Goal: Task Accomplishment & Management: Use online tool/utility

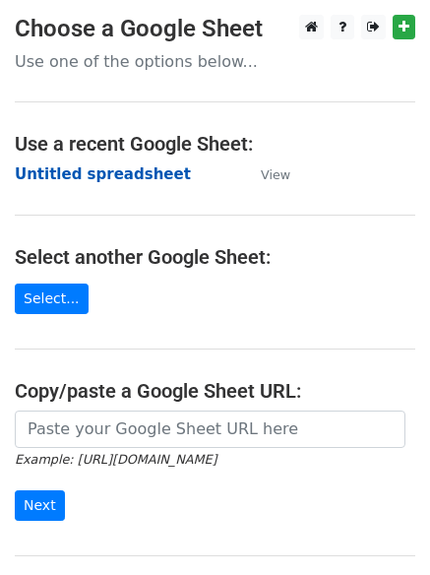
click at [53, 174] on strong "Untitled spreadsheet" at bounding box center [103, 174] width 176 height 18
click at [196, 175] on td "Untitled spreadsheet" at bounding box center [128, 174] width 226 height 23
click at [156, 174] on strong "Untitled spreadsheet" at bounding box center [103, 174] width 176 height 18
click at [127, 175] on strong "Untitled spreadsheet" at bounding box center [103, 174] width 176 height 18
click at [85, 183] on strong "Untitled spreadsheet" at bounding box center [103, 174] width 176 height 18
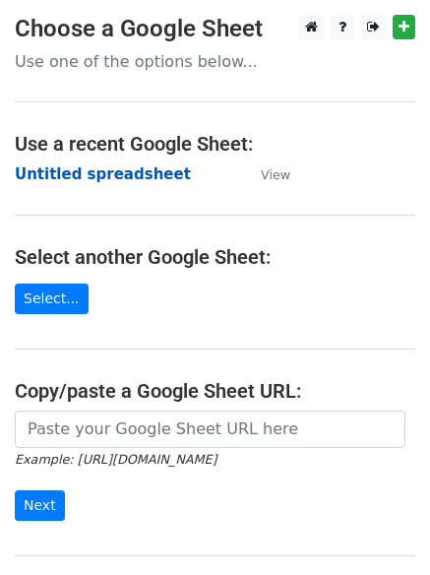
click at [81, 169] on strong "Untitled spreadsheet" at bounding box center [103, 174] width 176 height 18
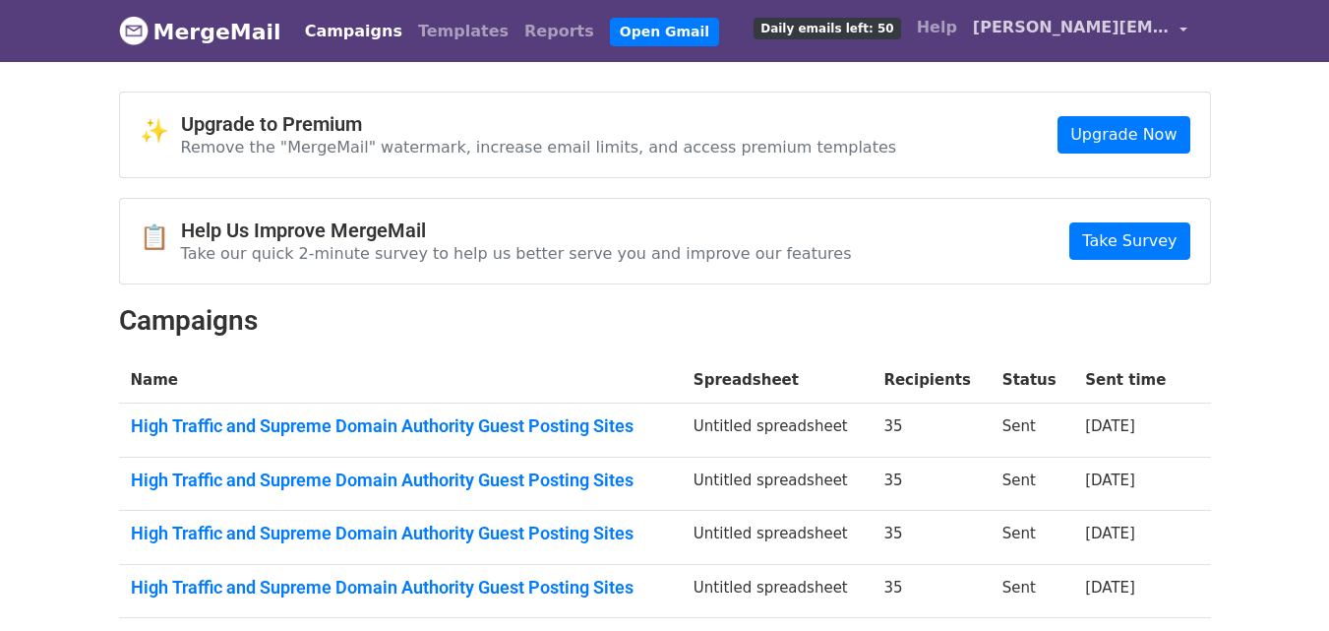
click at [1037, 12] on link "naomi.linksbuilding@gmail.com" at bounding box center [1080, 31] width 230 height 46
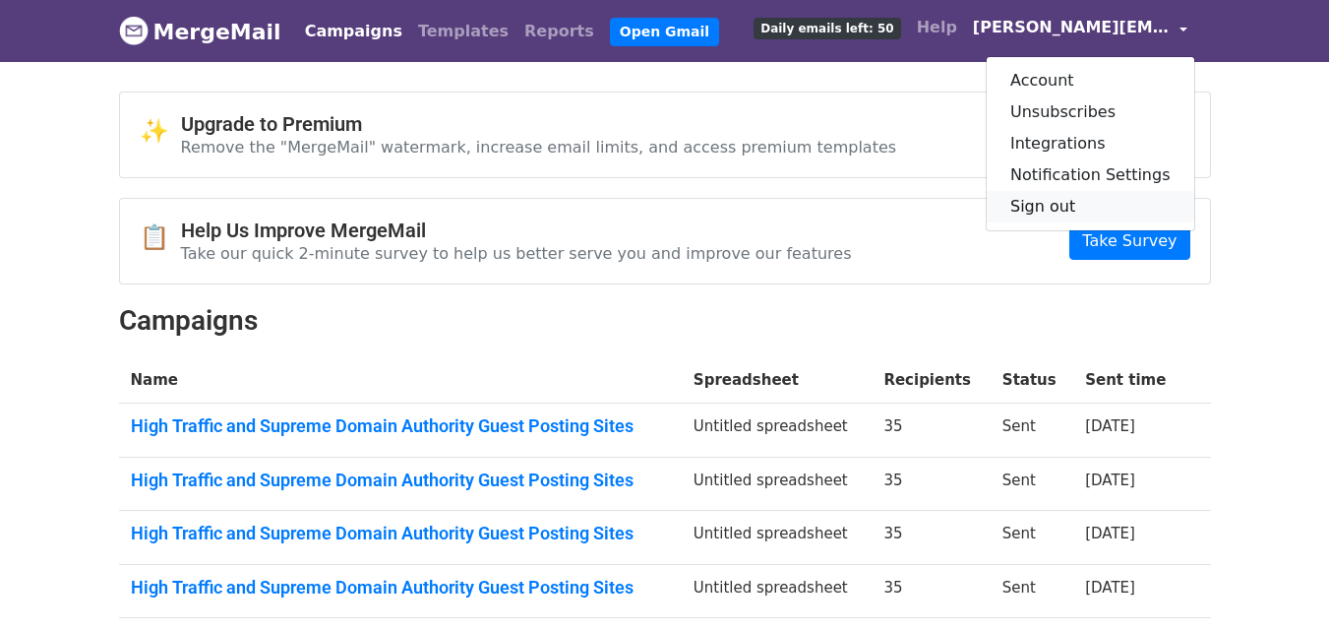
click at [1048, 203] on link "Sign out" at bounding box center [1091, 206] width 208 height 31
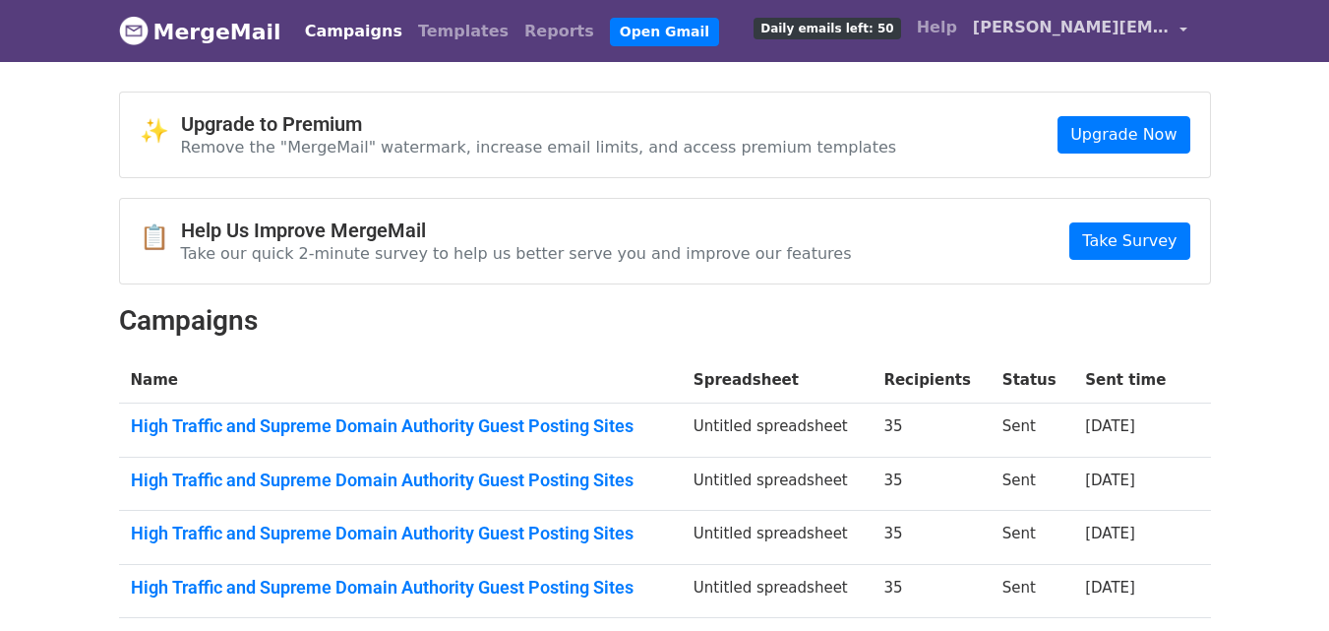
click at [1072, 30] on span "[PERSON_NAME][EMAIL_ADDRESS][DOMAIN_NAME]" at bounding box center [1071, 28] width 197 height 24
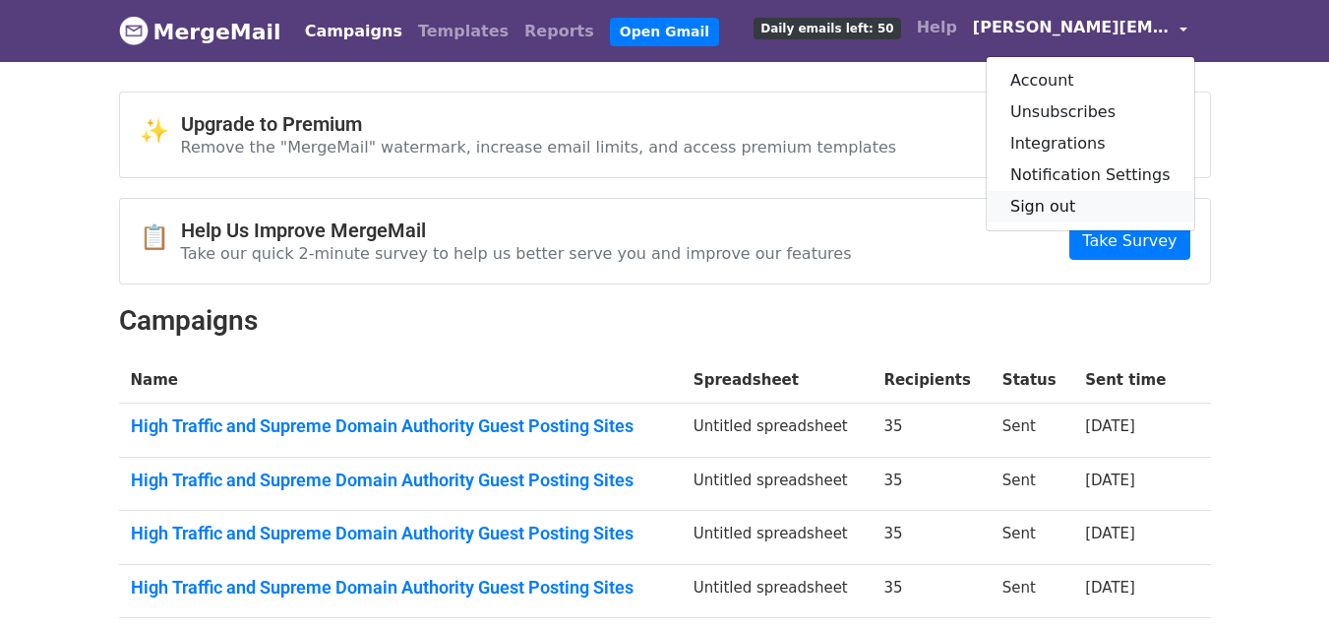
click at [1067, 210] on link "Sign out" at bounding box center [1091, 206] width 208 height 31
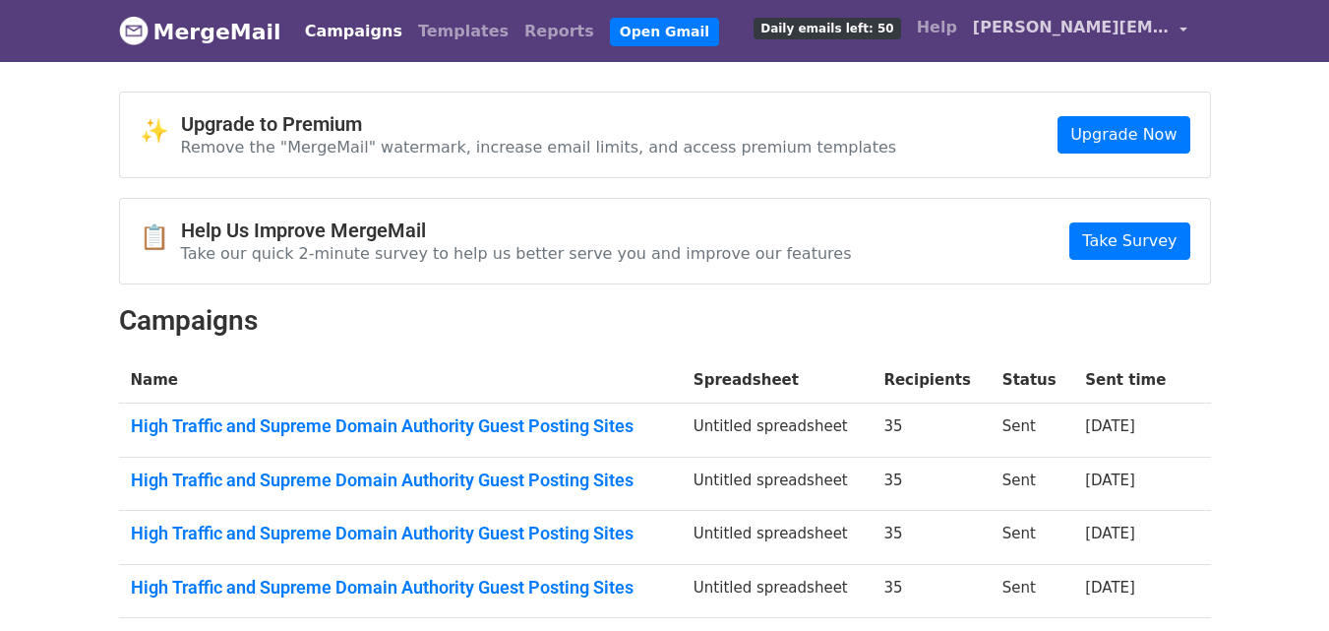
click at [1052, 38] on span "[PERSON_NAME][EMAIL_ADDRESS][DOMAIN_NAME]" at bounding box center [1071, 28] width 197 height 24
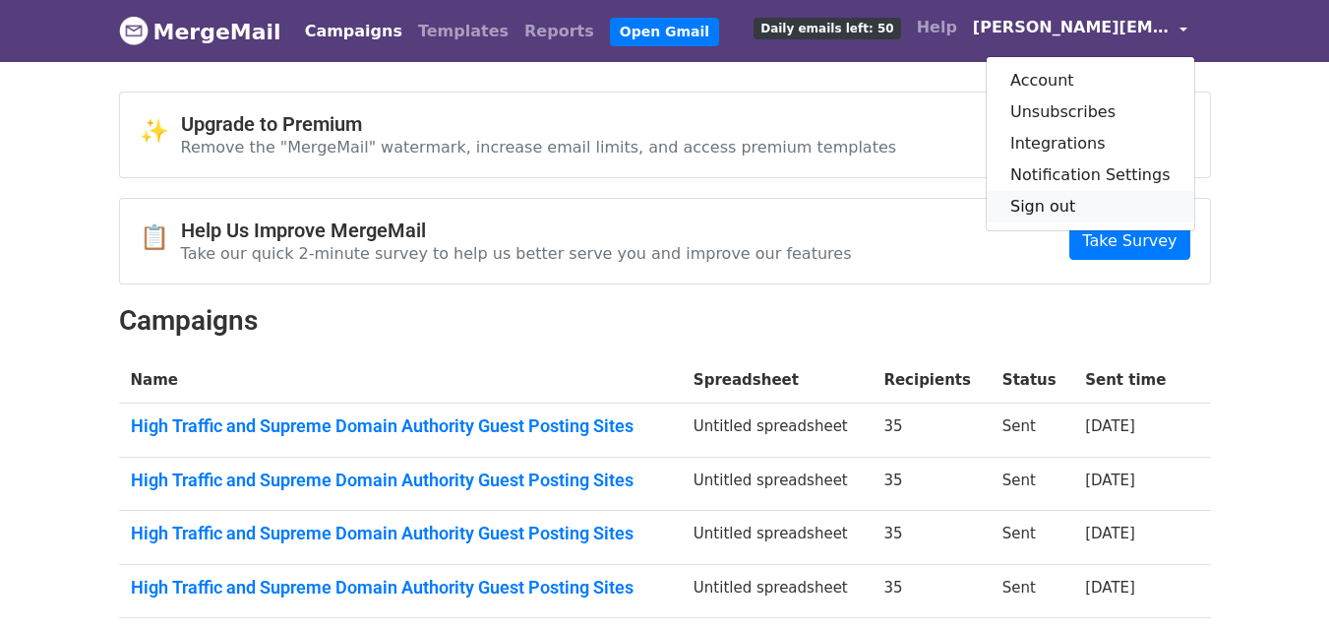
click at [1037, 204] on link "Sign out" at bounding box center [1091, 206] width 208 height 31
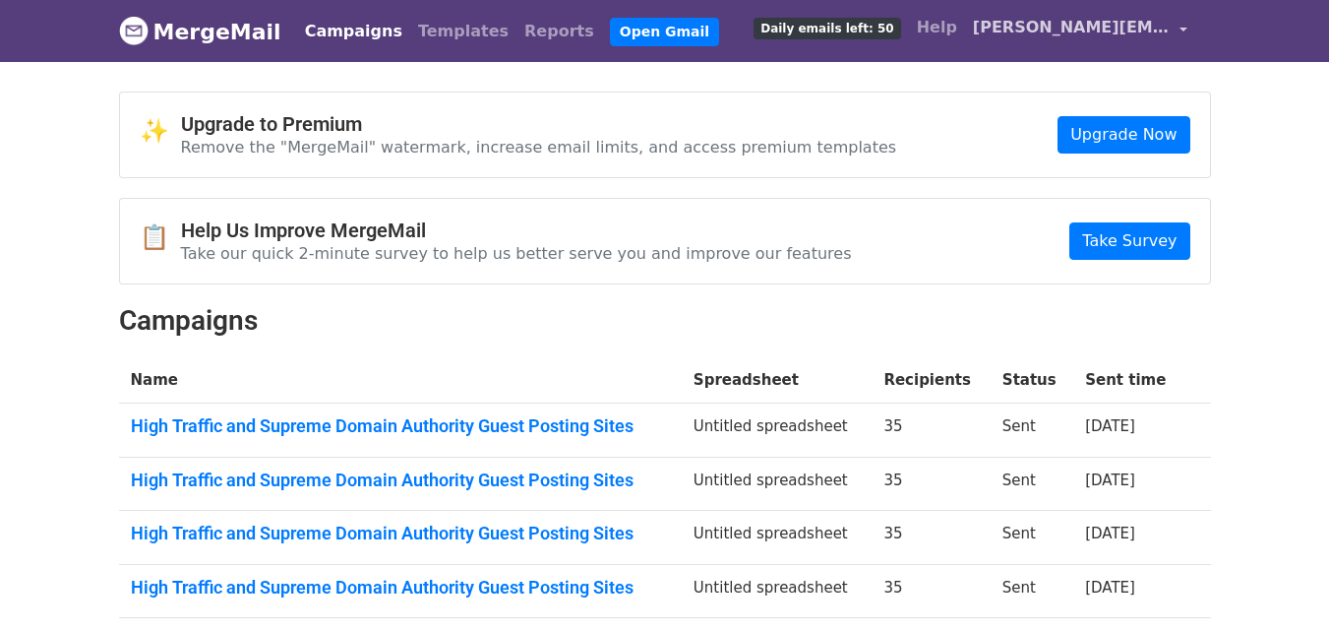
click at [1076, 35] on span "naomi.linksbuilding@gmail.com" at bounding box center [1071, 28] width 197 height 24
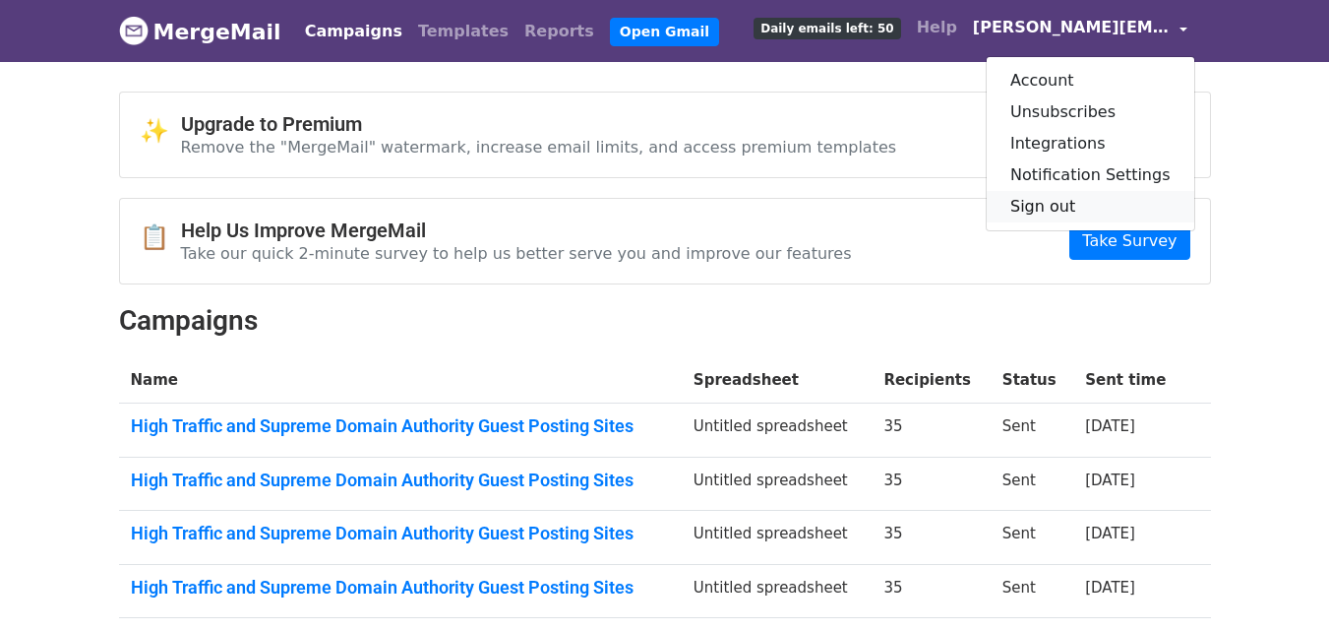
click at [1060, 205] on link "Sign out" at bounding box center [1091, 206] width 208 height 31
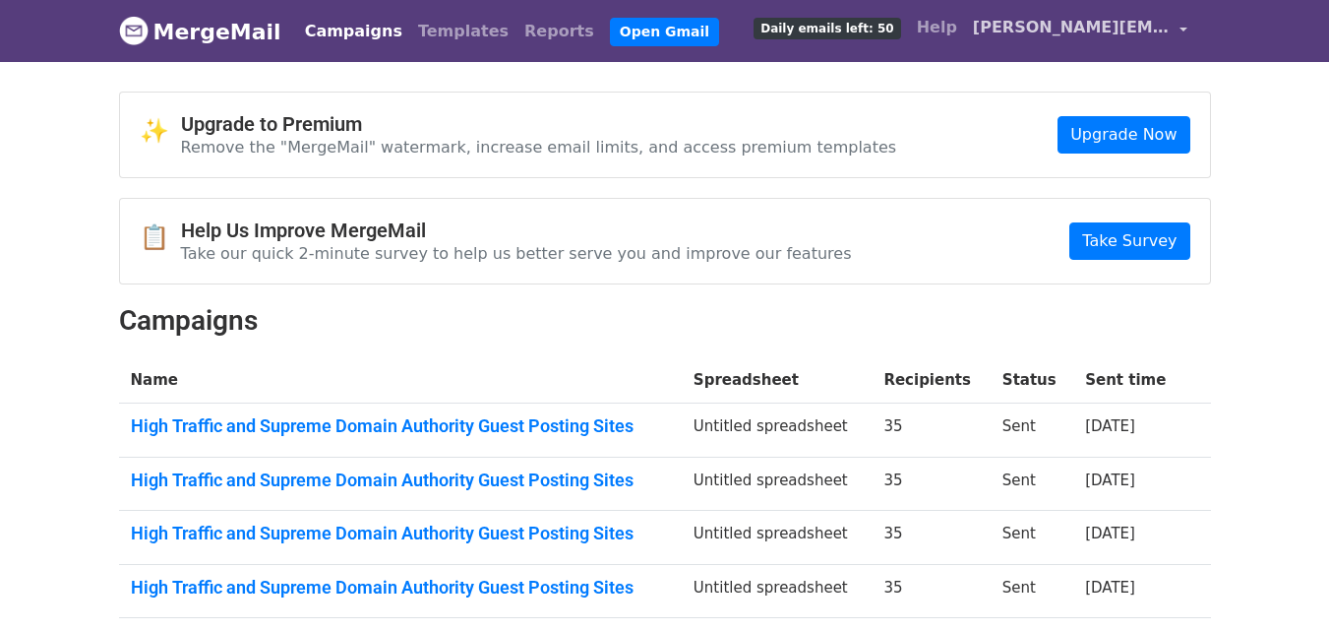
click at [1094, 29] on span "naomi.linksbuilding@gmail.com" at bounding box center [1071, 28] width 197 height 24
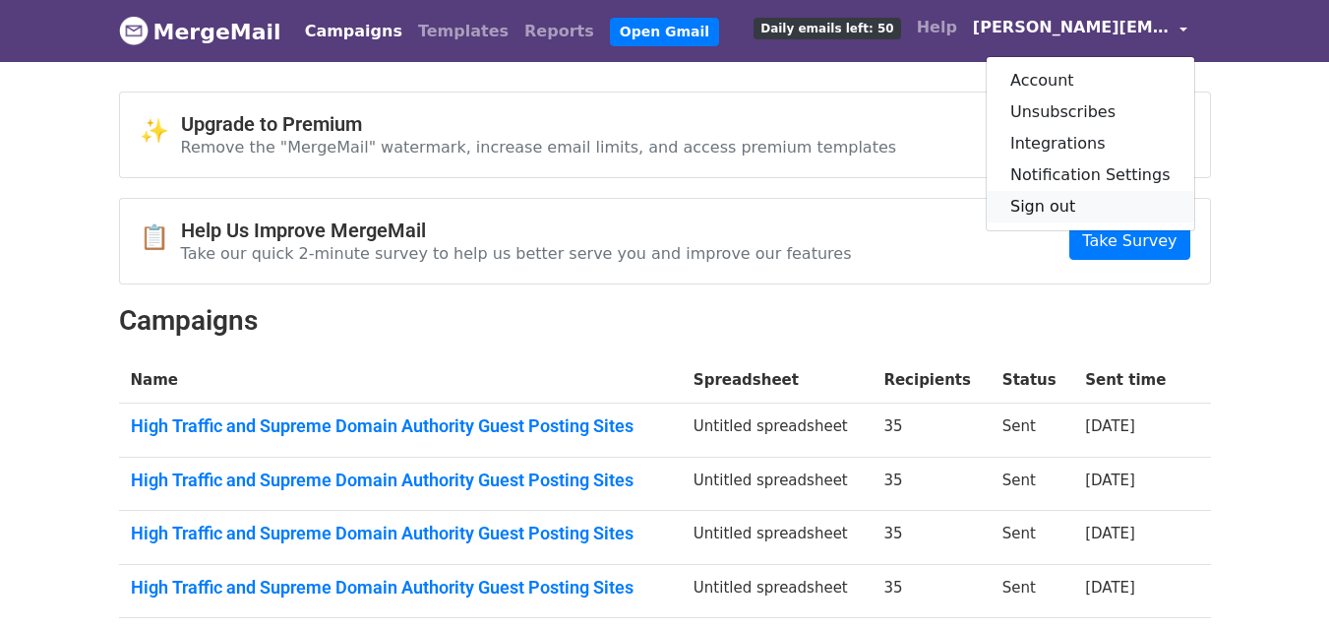
click at [1051, 203] on link "Sign out" at bounding box center [1091, 206] width 208 height 31
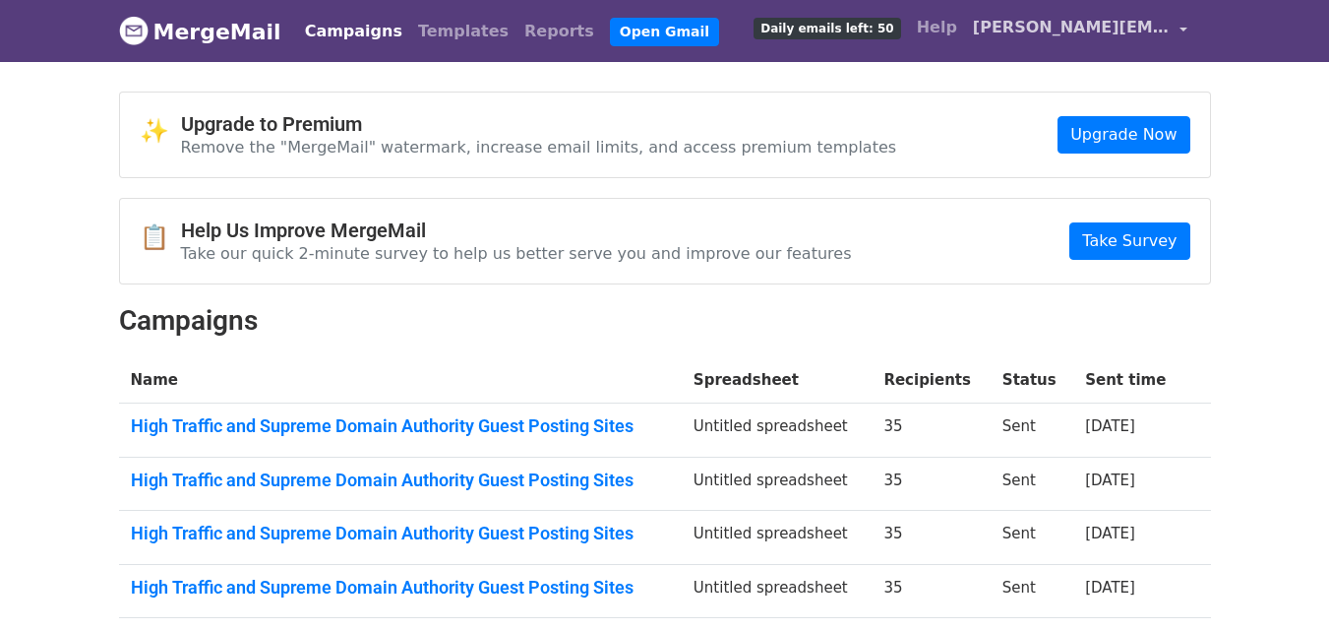
click at [1108, 33] on span "[PERSON_NAME][EMAIL_ADDRESS][DOMAIN_NAME]" at bounding box center [1071, 28] width 197 height 24
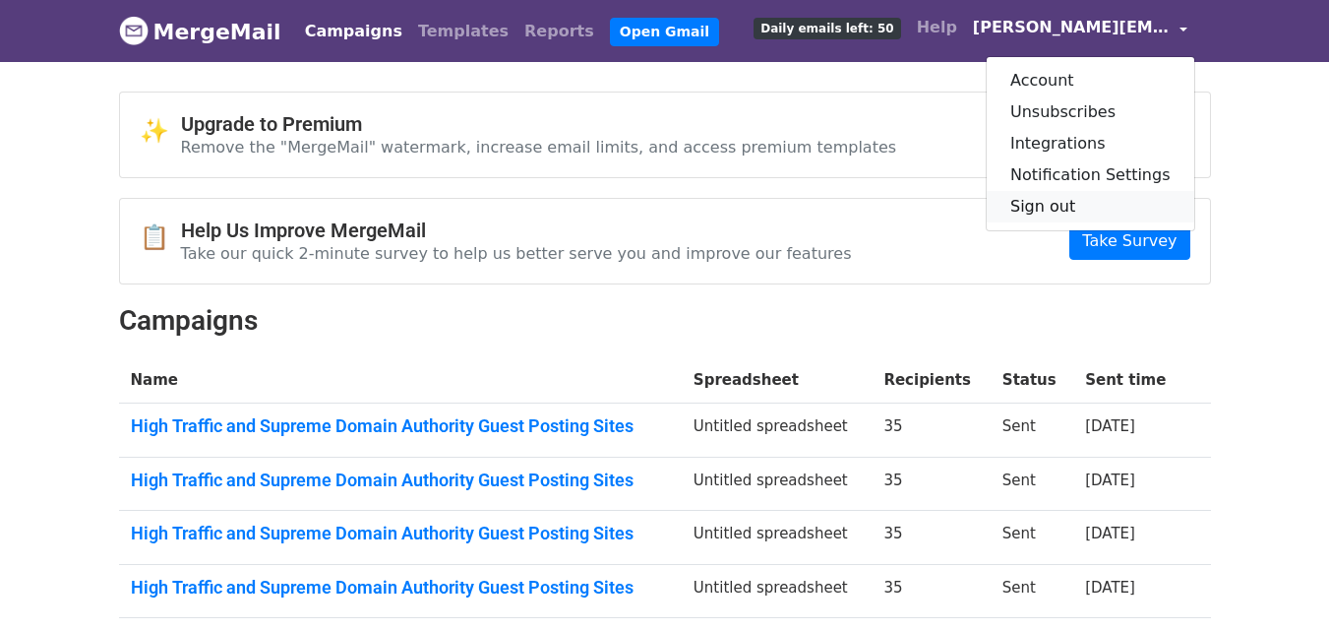
click at [1062, 201] on link "Sign out" at bounding box center [1091, 206] width 208 height 31
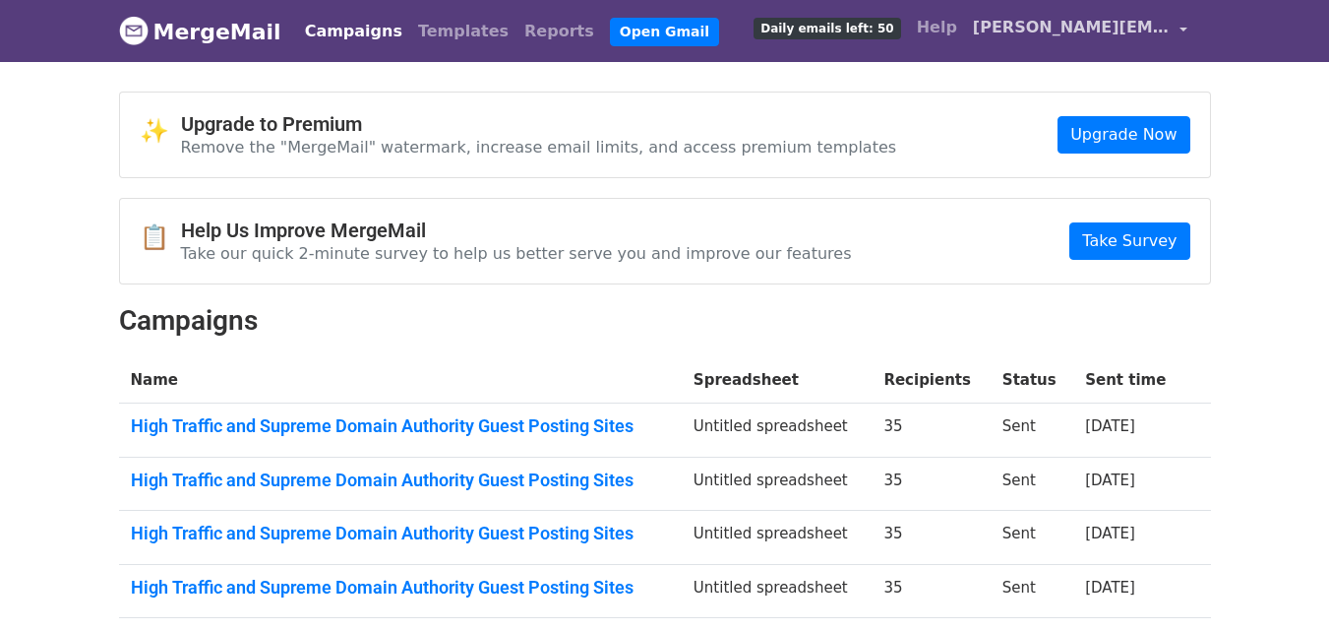
click at [1031, 32] on span "[PERSON_NAME][EMAIL_ADDRESS][DOMAIN_NAME]" at bounding box center [1071, 28] width 197 height 24
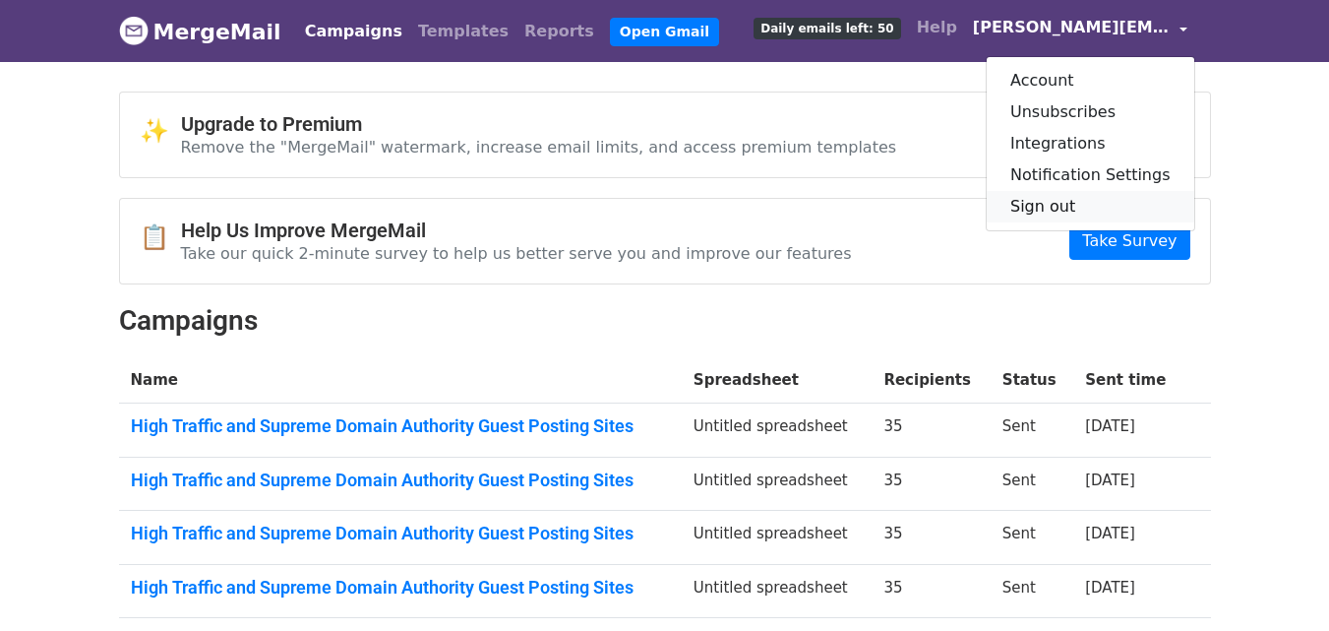
click at [1039, 200] on link "Sign out" at bounding box center [1091, 206] width 208 height 31
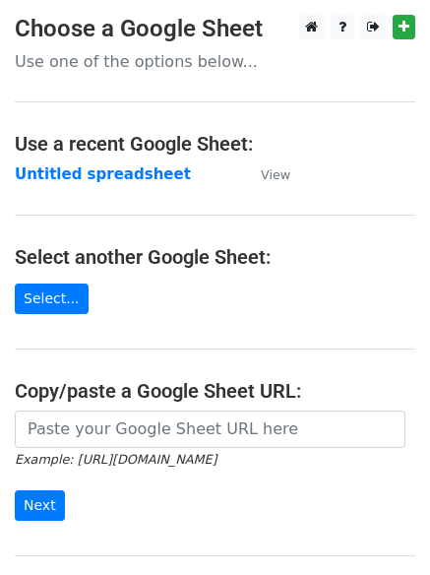
click at [117, 178] on strong "Untitled spreadsheet" at bounding box center [103, 174] width 176 height 18
click at [100, 173] on strong "Untitled spreadsheet" at bounding box center [103, 174] width 176 height 18
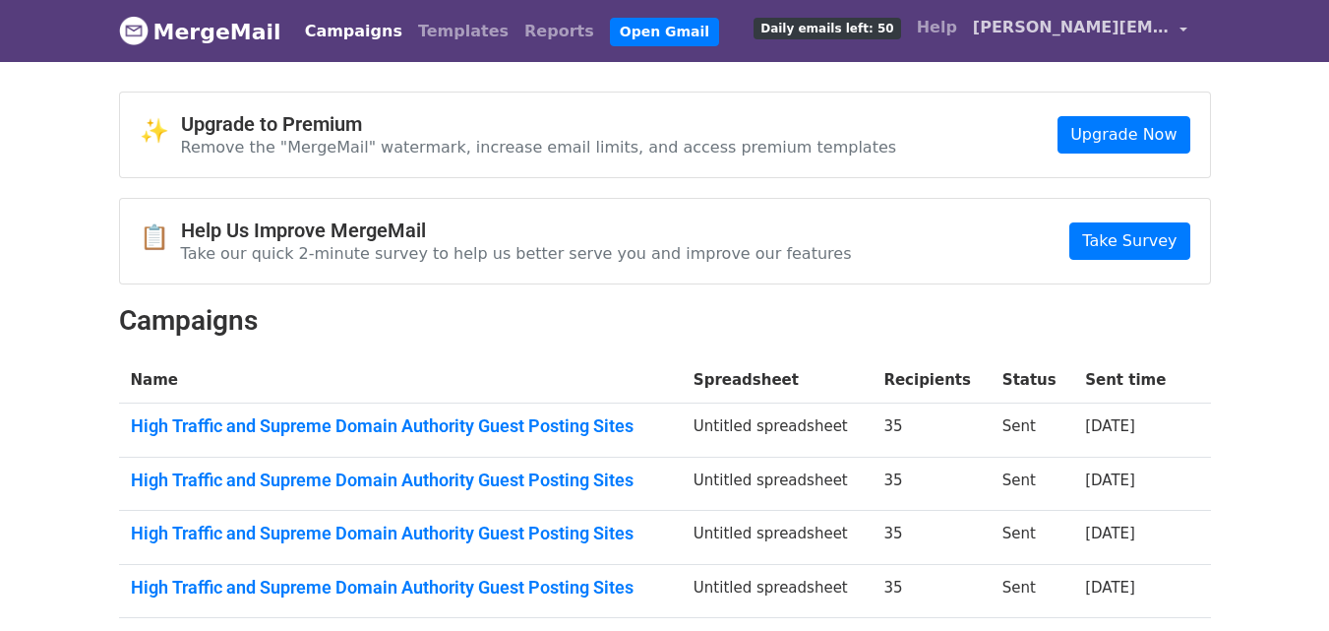
click at [1029, 31] on span "naomi.linksbuilding@gmail.com" at bounding box center [1071, 28] width 197 height 24
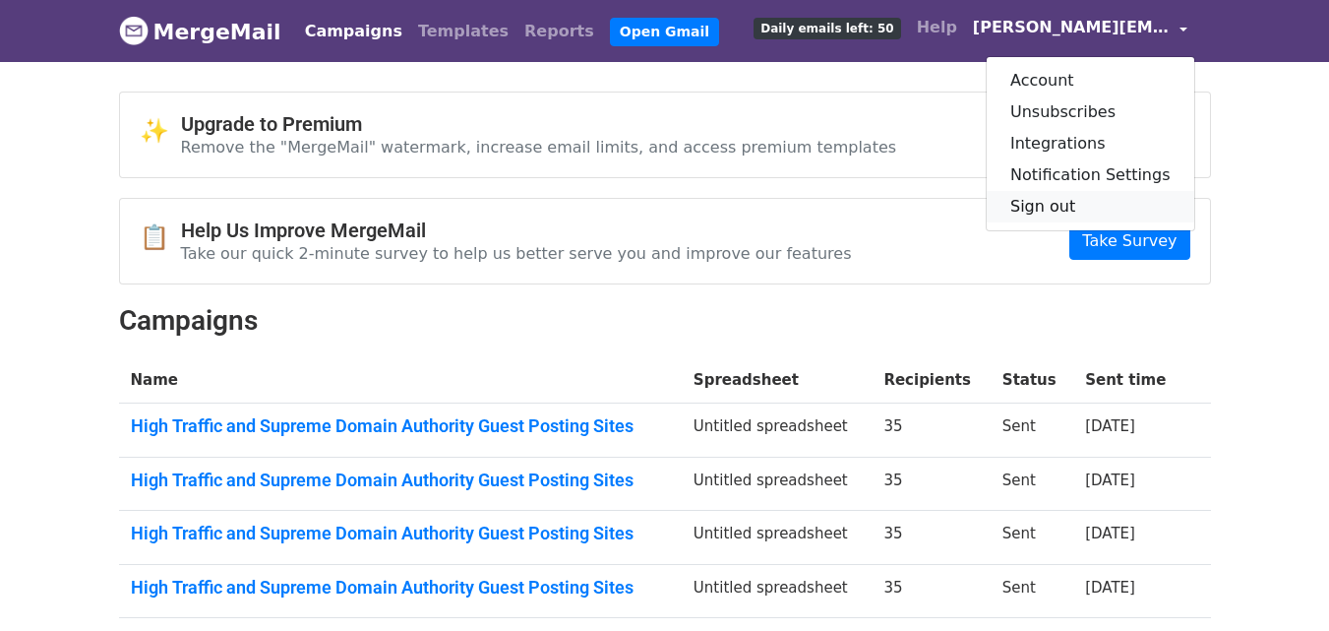
click at [1065, 198] on link "Sign out" at bounding box center [1091, 206] width 208 height 31
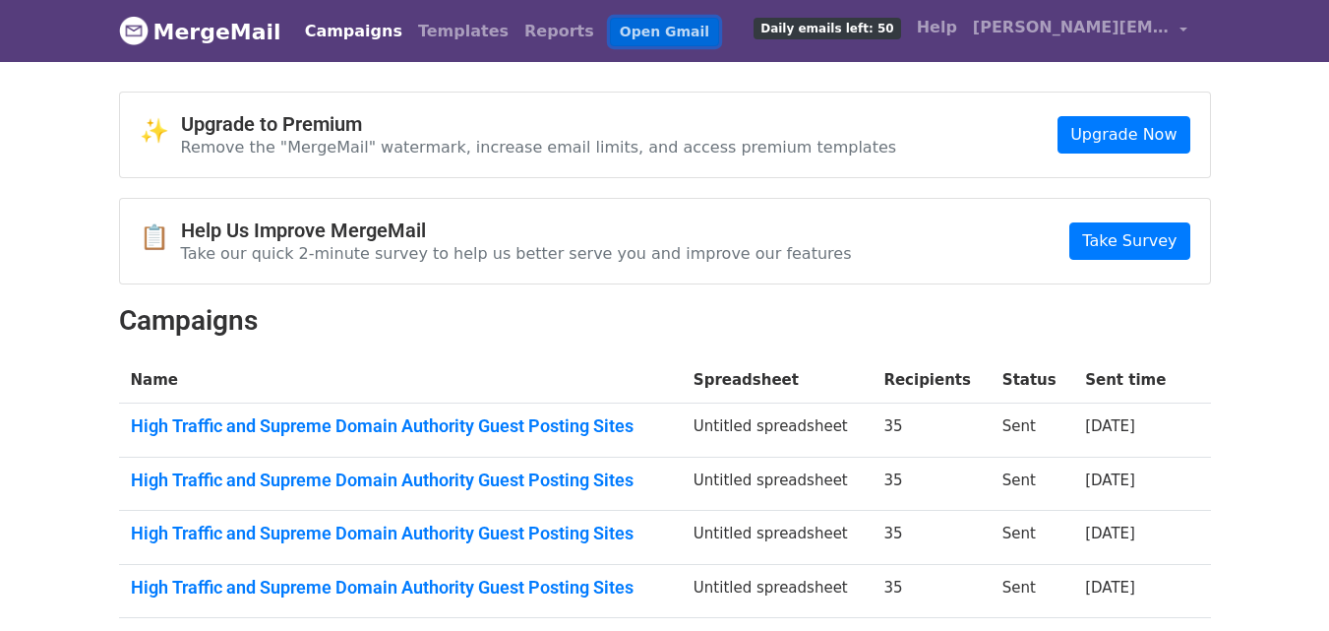
click at [610, 23] on link "Open Gmail" at bounding box center [664, 32] width 109 height 29
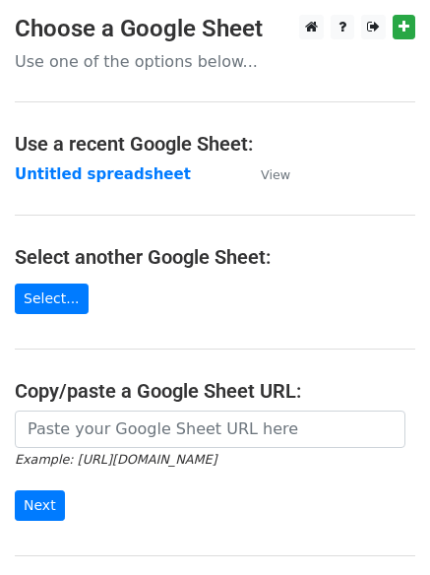
click at [132, 184] on td "Untitled spreadsheet" at bounding box center [128, 174] width 226 height 23
click at [130, 181] on strong "Untitled spreadsheet" at bounding box center [103, 174] width 176 height 18
click at [143, 178] on strong "Untitled spreadsheet" at bounding box center [103, 174] width 176 height 18
click at [152, 174] on strong "Untitled spreadsheet" at bounding box center [103, 174] width 176 height 18
click at [95, 173] on strong "Untitled spreadsheet" at bounding box center [103, 174] width 176 height 18
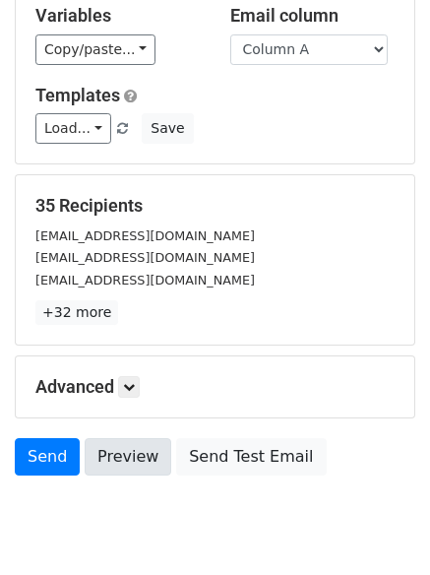
scroll to position [190, 0]
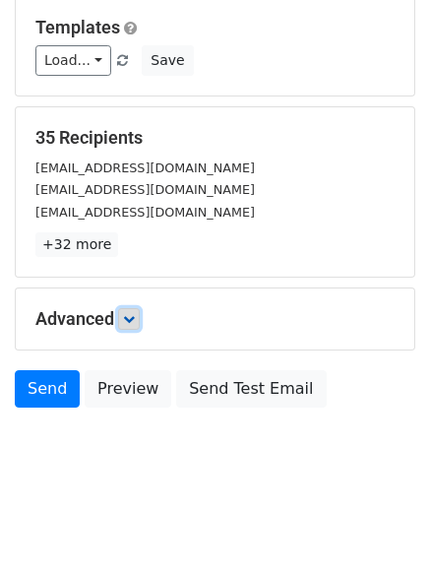
click at [131, 319] on icon at bounding box center [129, 319] width 12 height 12
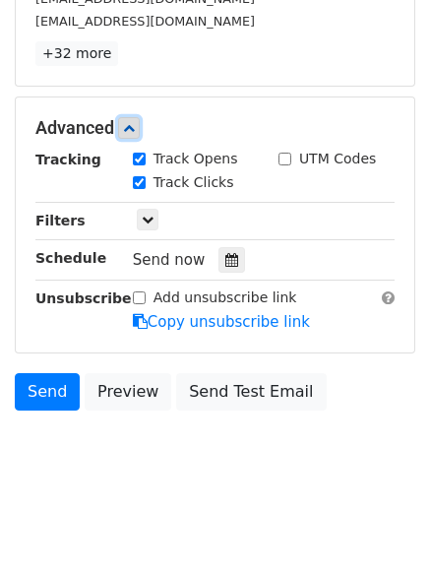
scroll to position [383, 0]
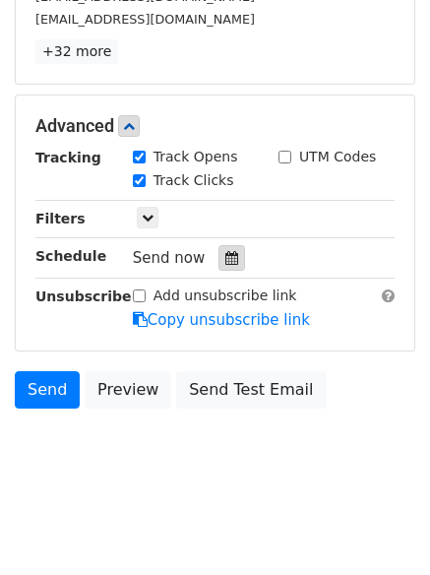
click at [218, 256] on div at bounding box center [231, 258] width 27 height 26
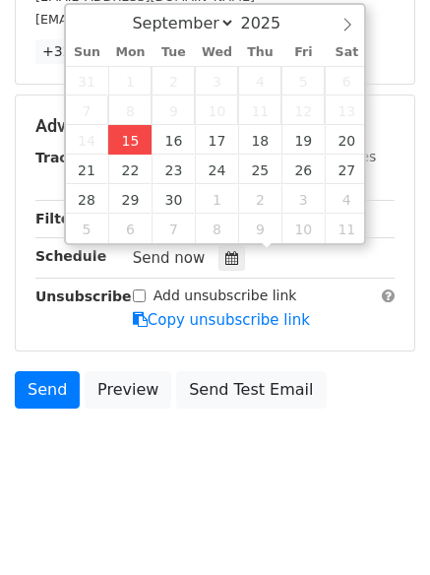
type input "[DATE] 12:46"
type input "46"
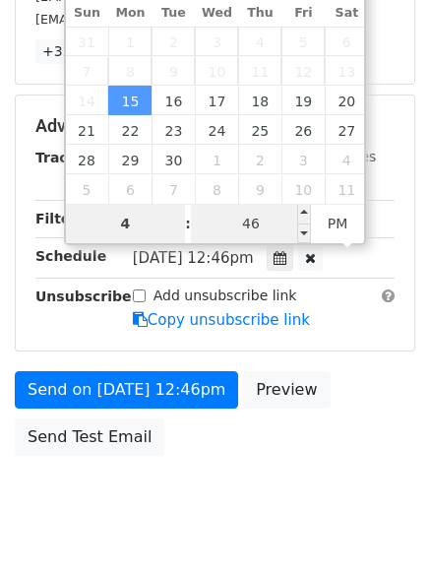
type input "4"
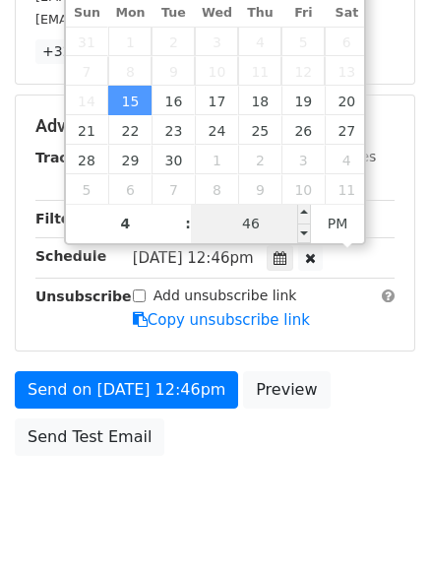
type input "[DATE] 16:46"
type input "04"
click at [268, 209] on input "46" at bounding box center [251, 223] width 120 height 39
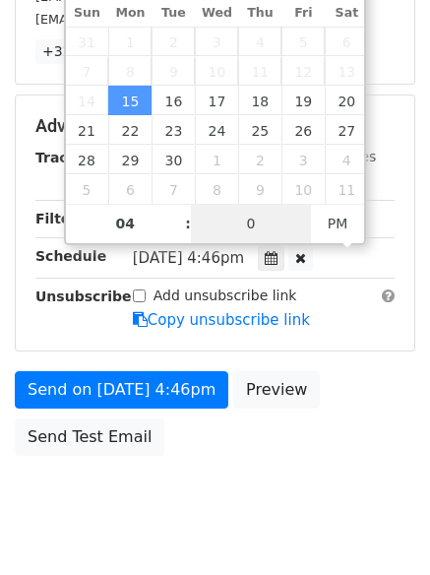
scroll to position [351, 0]
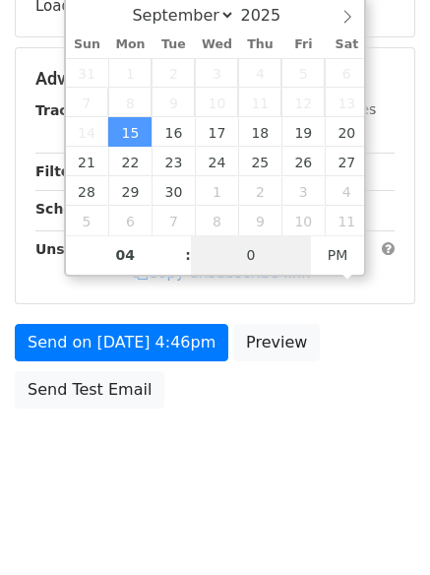
type input "0"
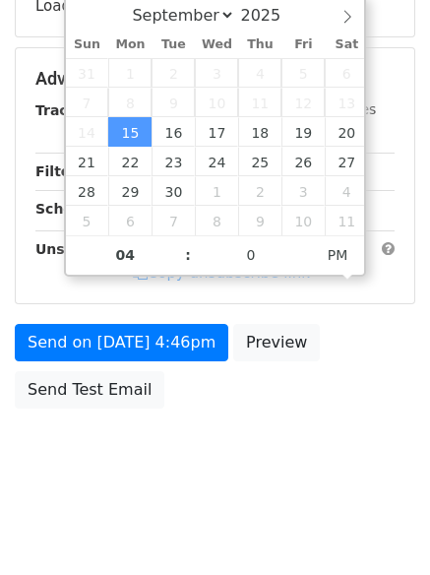
type input "[DATE] 16:00"
type input "00"
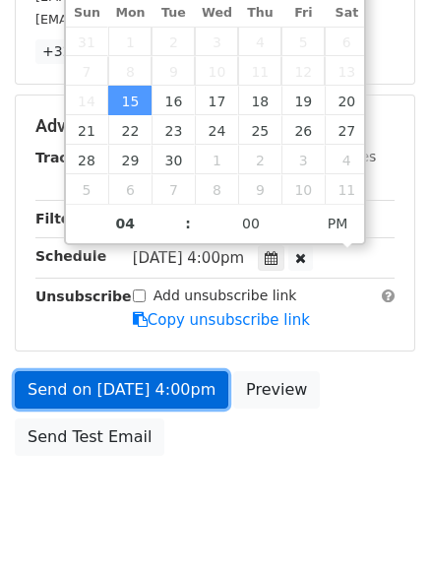
click at [153, 385] on link "Send on [DATE] 4:00pm" at bounding box center [122, 389] width 214 height 37
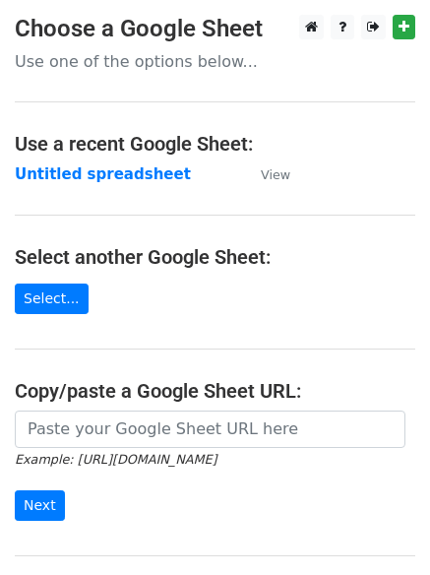
click at [147, 163] on td "Untitled spreadsheet" at bounding box center [128, 174] width 226 height 23
click at [144, 169] on strong "Untitled spreadsheet" at bounding box center [103, 174] width 176 height 18
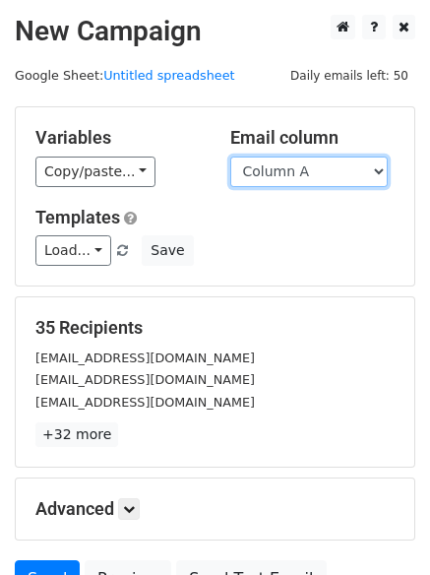
click at [316, 168] on select "Column A Column B Column C Column D Column E" at bounding box center [308, 171] width 157 height 31
select select "Column B"
click at [230, 156] on select "Column A Column B Column C Column D Column E" at bounding box center [308, 171] width 157 height 31
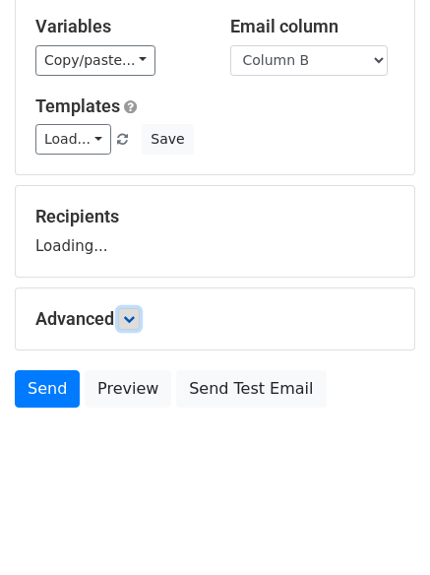
click at [136, 310] on link at bounding box center [129, 319] width 22 height 22
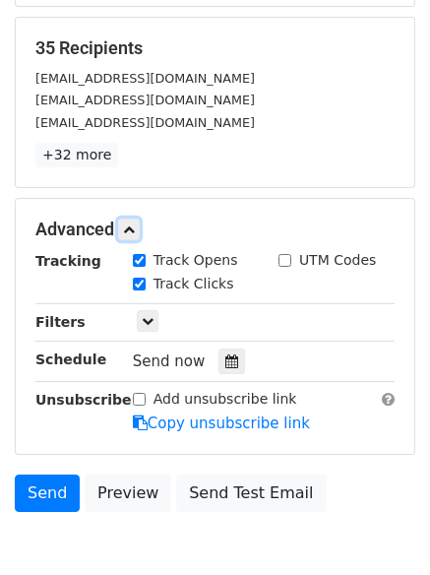
scroll to position [283, 0]
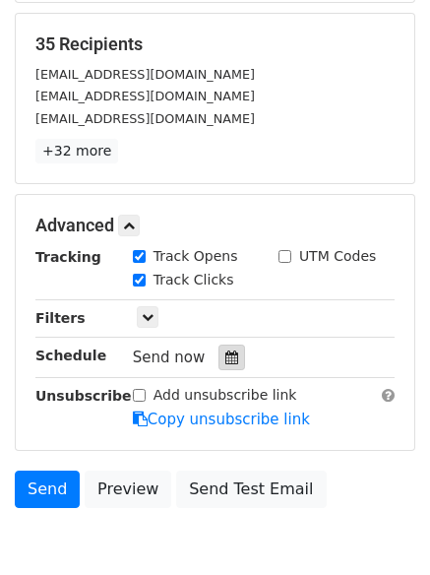
click at [225, 355] on icon at bounding box center [231, 357] width 13 height 14
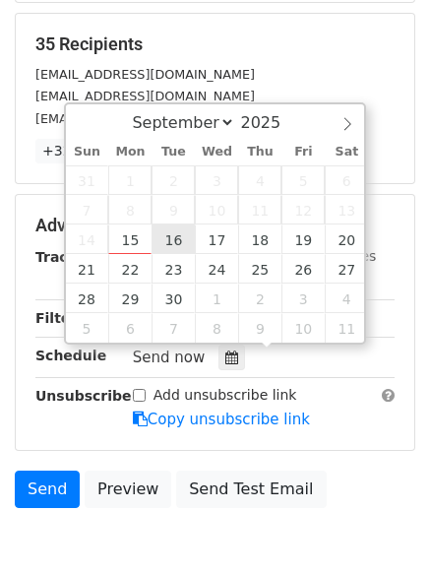
type input "2025-09-16 12:00"
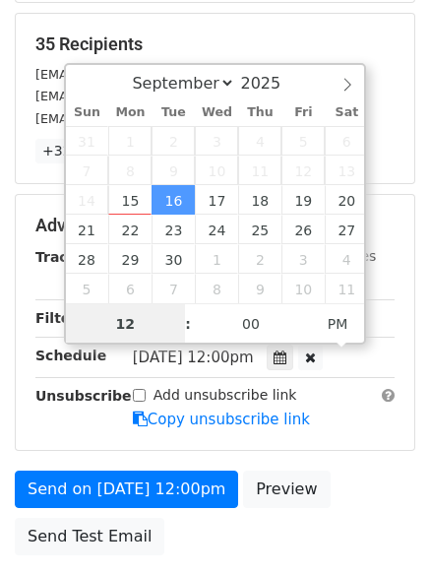
scroll to position [1, 0]
type input "5"
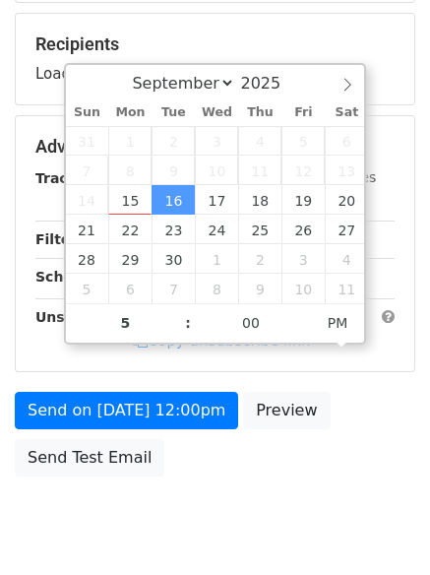
type input "2025-09-16 17:00"
click at [184, 464] on div "Send on Sep 16 at 12:00pm Preview Send Test Email" at bounding box center [215, 439] width 430 height 94
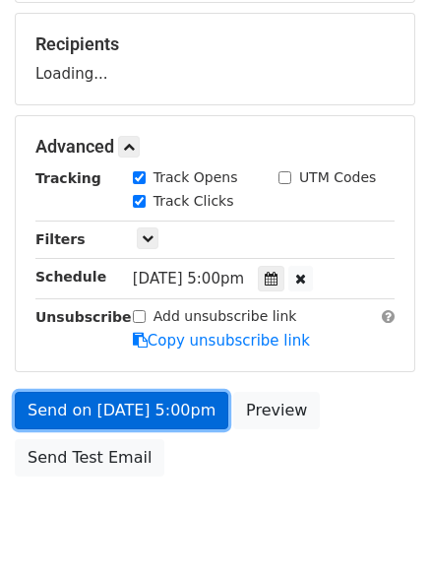
click at [172, 408] on link "Send on Sep 16 at 5:00pm" at bounding box center [122, 410] width 214 height 37
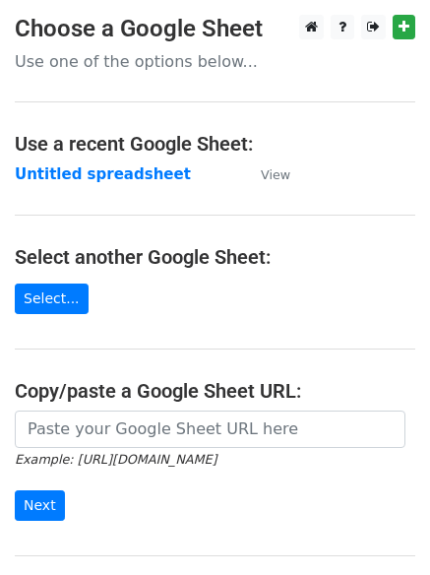
click at [122, 175] on strong "Untitled spreadsheet" at bounding box center [103, 174] width 176 height 18
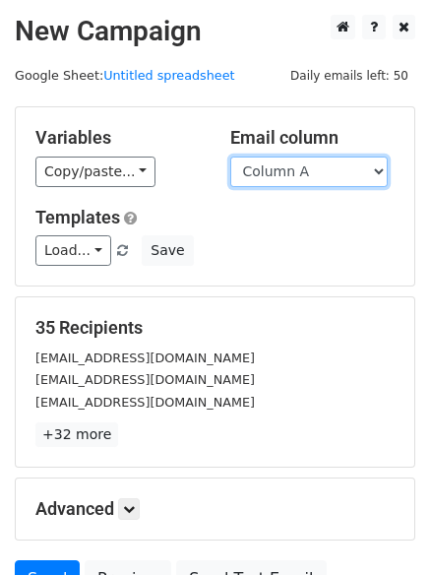
drag, startPoint x: 298, startPoint y: 164, endPoint x: 297, endPoint y: 175, distance: 10.9
click at [298, 164] on select "Column A Column B Column C Column D Column E" at bounding box center [308, 171] width 157 height 31
select select "Column C"
click at [230, 156] on select "Column A Column B Column C Column D Column E" at bounding box center [308, 171] width 157 height 31
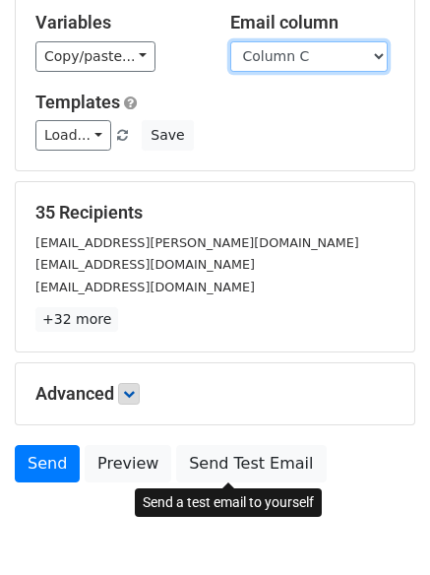
scroll to position [190, 0]
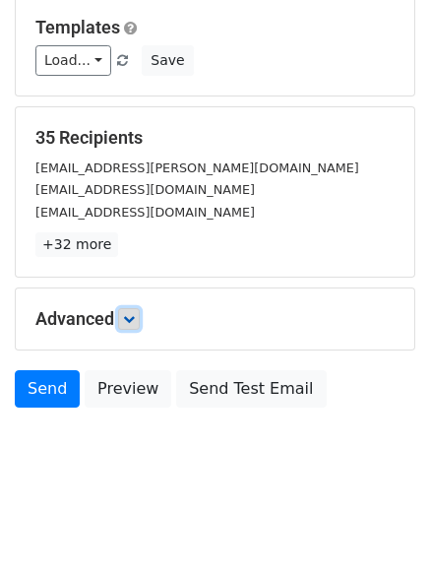
click at [140, 316] on link at bounding box center [129, 319] width 22 height 22
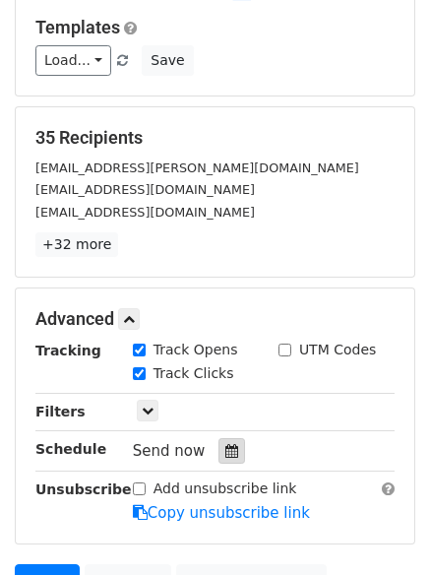
click at [225, 449] on icon at bounding box center [231, 451] width 13 height 14
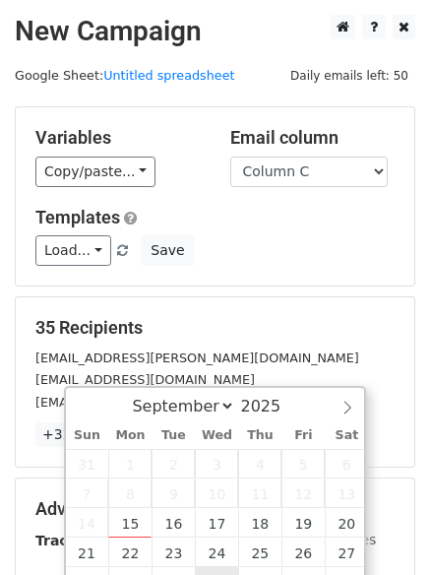
scroll to position [383, 0]
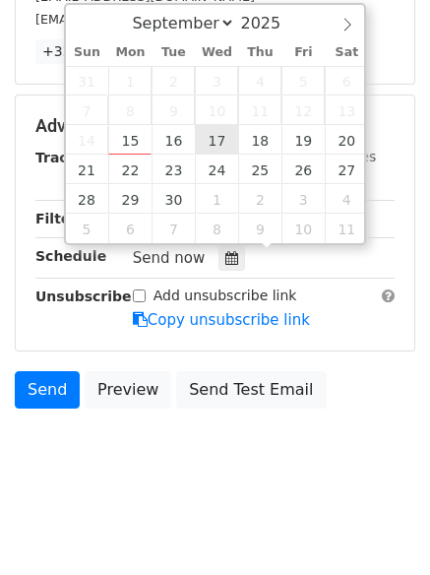
type input "[DATE] 12:00"
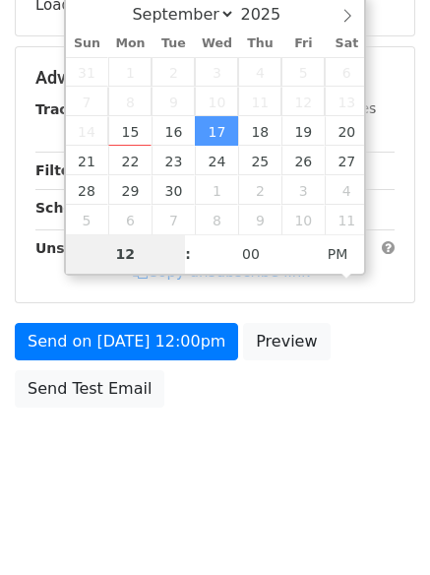
scroll to position [351, 0]
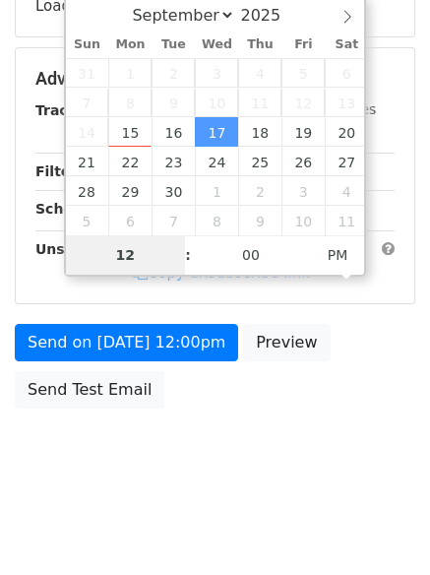
type input "6"
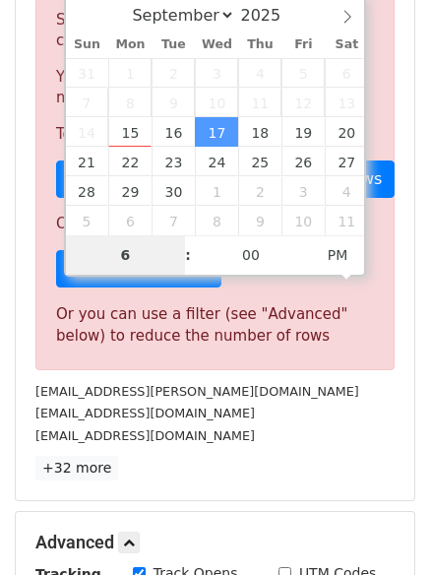
scroll to position [383, 0]
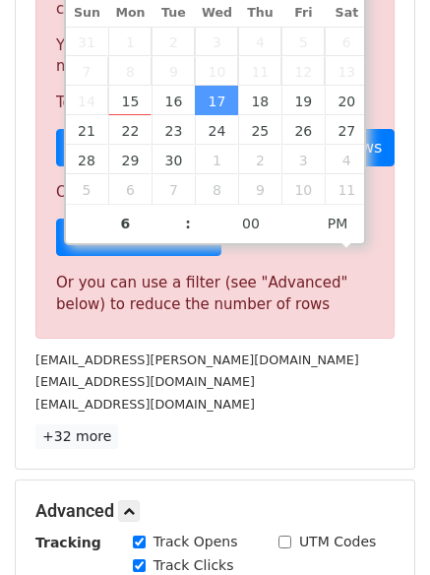
type input "[DATE] 18:00"
click at [310, 436] on p "+32 more" at bounding box center [214, 436] width 359 height 25
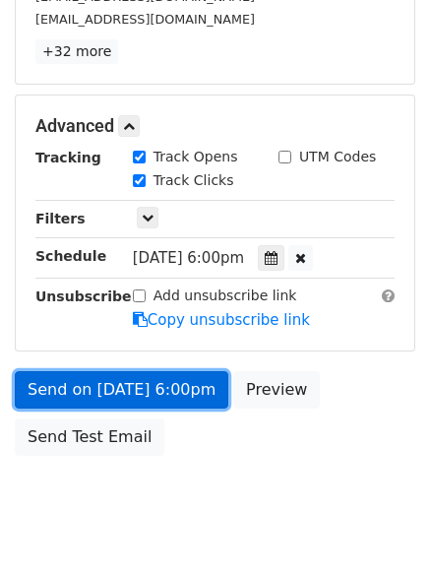
click at [184, 380] on link "Send on [DATE] 6:00pm" at bounding box center [122, 389] width 214 height 37
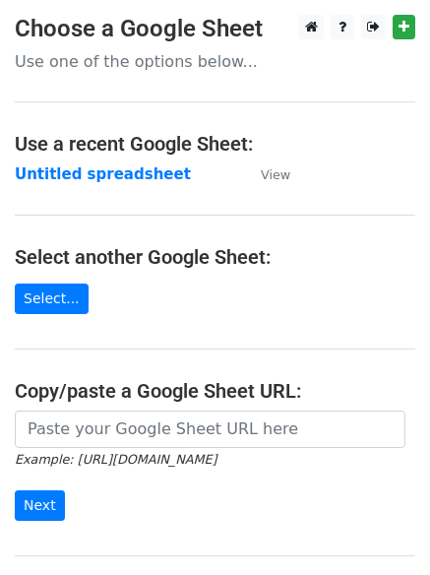
click at [112, 174] on strong "Untitled spreadsheet" at bounding box center [103, 174] width 176 height 18
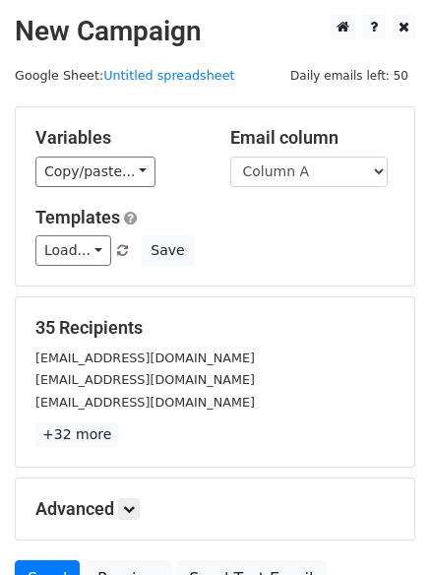
drag, startPoint x: 342, startPoint y: 148, endPoint x: 342, endPoint y: 161, distance: 13.8
click at [342, 149] on div "Email column Column A Column B Column C Column D Column E" at bounding box center [312, 157] width 195 height 60
click at [336, 174] on select "Column A Column B Column C Column D Column E" at bounding box center [308, 171] width 157 height 31
select select "Column D"
click at [230, 156] on select "Column A Column B Column C Column D Column E" at bounding box center [308, 171] width 157 height 31
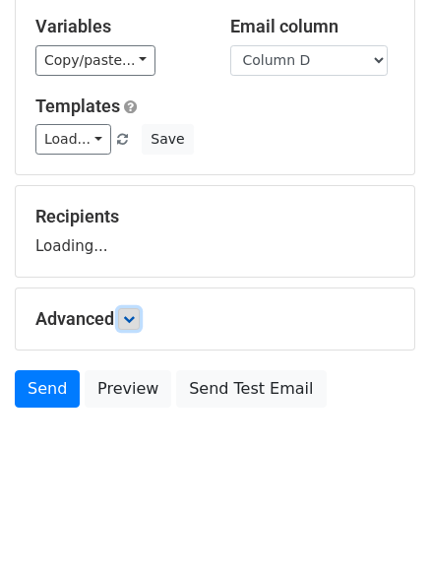
click at [136, 311] on link at bounding box center [129, 319] width 22 height 22
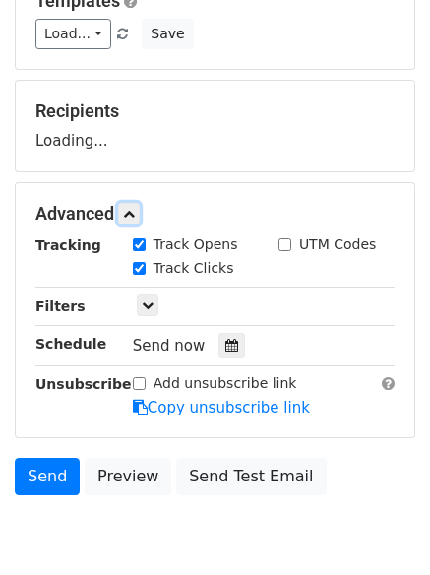
scroll to position [304, 0]
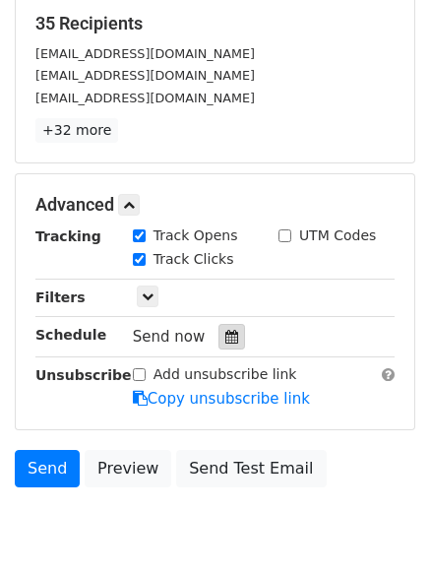
click at [225, 339] on icon at bounding box center [231, 337] width 13 height 14
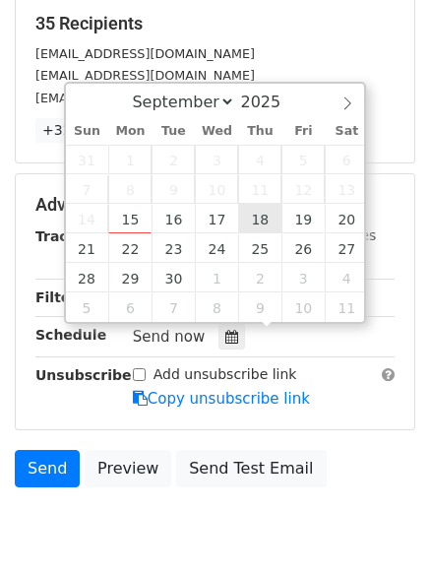
type input "2025-09-18 12:00"
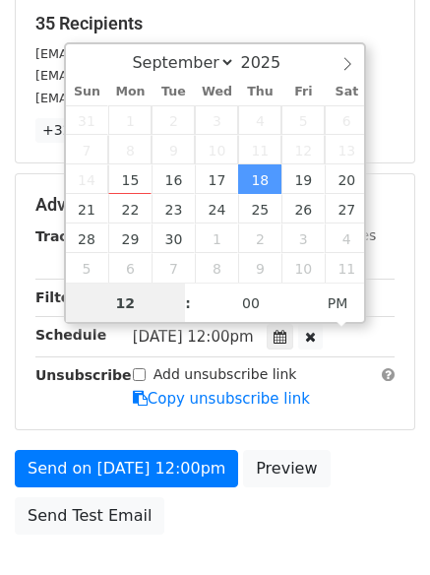
scroll to position [1, 0]
type input "7"
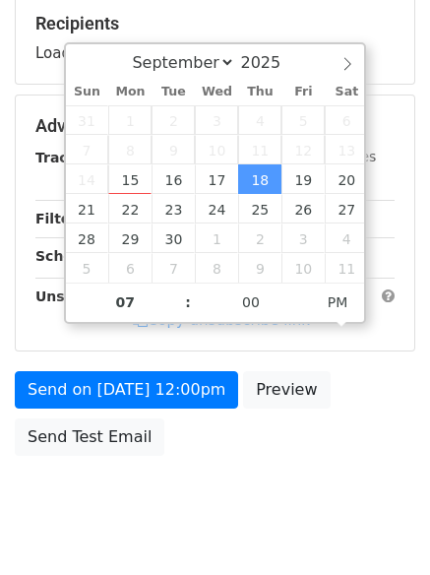
click at [234, 519] on body "New Campaign Daily emails left: 50 Google Sheet: Untitled spreadsheet Variables…" at bounding box center [215, 127] width 430 height 833
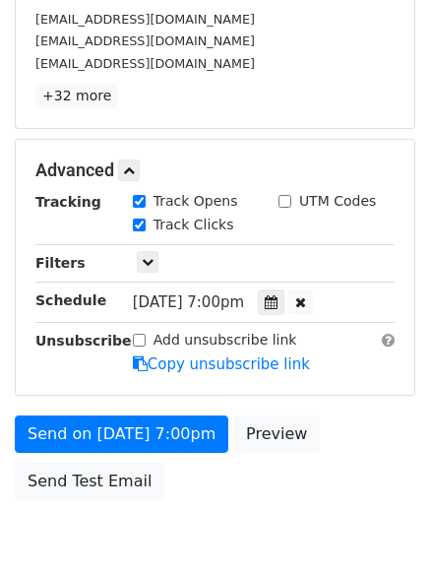
scroll to position [689, 0]
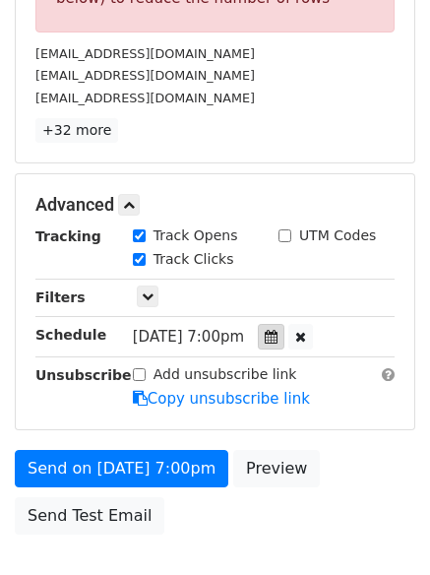
click at [277, 331] on icon at bounding box center [271, 337] width 13 height 14
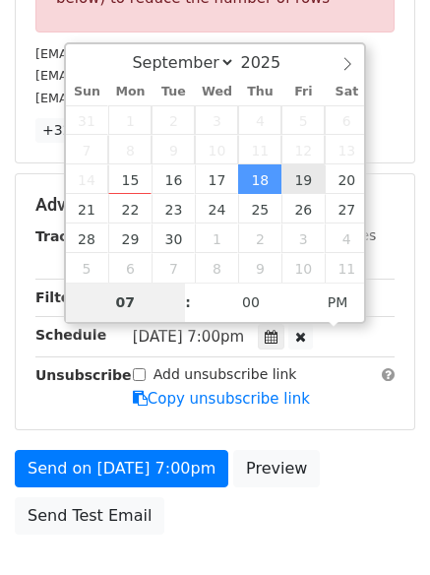
type input "2025-09-19 19:00"
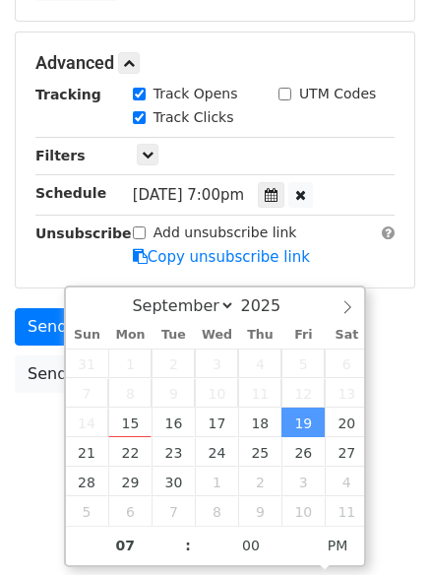
click at [403, 357] on div "Send on Sep 19 at 7:00pm Preview Send Test Email" at bounding box center [215, 355] width 430 height 94
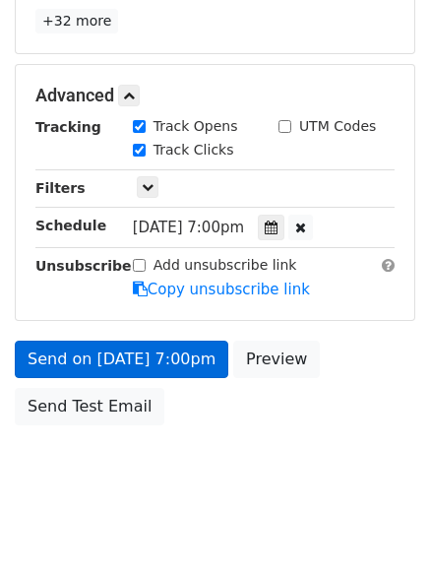
scroll to position [430, 0]
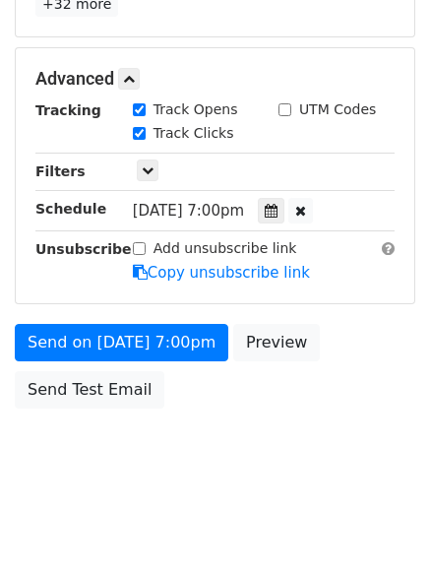
click at [166, 362] on div "Send on Sep 19 at 7:00pm Preview Send Test Email" at bounding box center [215, 371] width 430 height 94
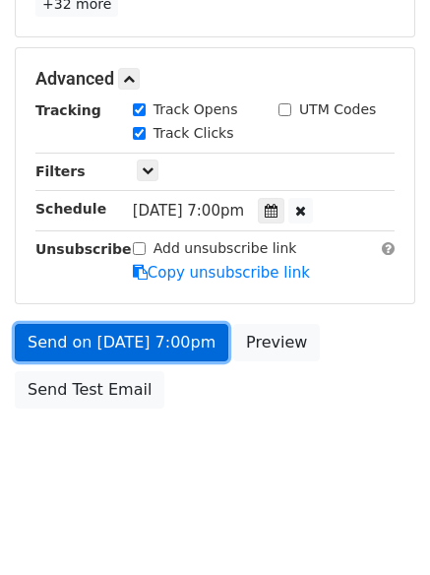
click at [179, 346] on link "Send on Sep 19 at 7:00pm" at bounding box center [122, 342] width 214 height 37
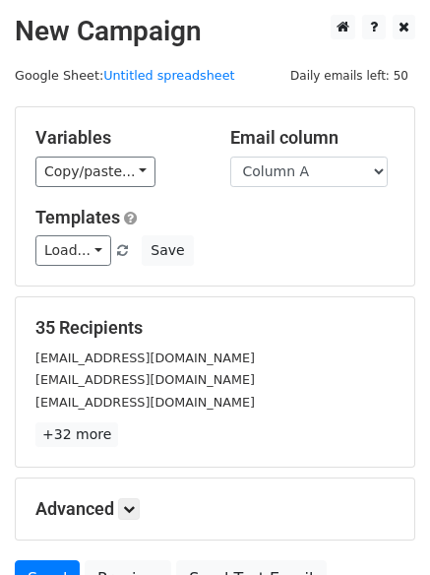
click at [344, 172] on select "Column A Column B Column C Column D Column E" at bounding box center [308, 171] width 157 height 31
click at [331, 166] on select "Column A Column B Column C Column D Column E" at bounding box center [308, 171] width 157 height 31
select select "Column E"
click at [230, 156] on select "Column A Column B Column C Column D Column E" at bounding box center [308, 171] width 157 height 31
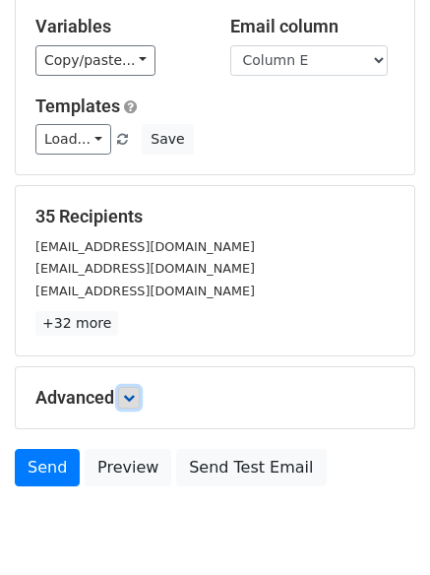
click at [123, 387] on link at bounding box center [129, 398] width 22 height 22
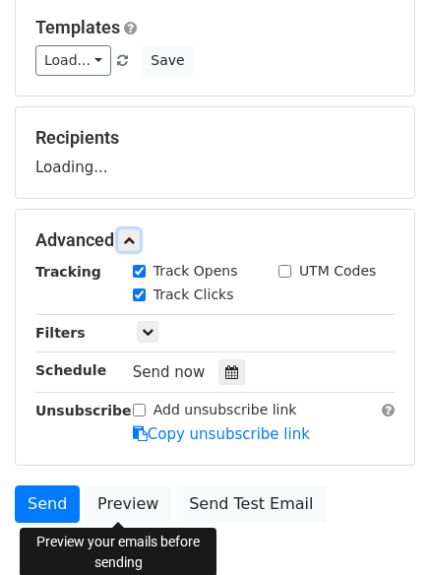
scroll to position [293, 0]
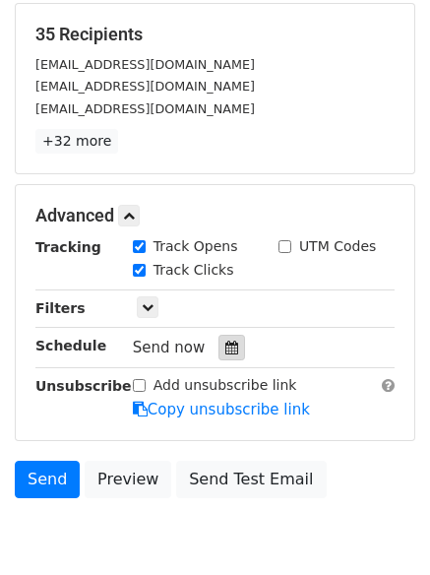
click at [233, 353] on div at bounding box center [231, 348] width 27 height 26
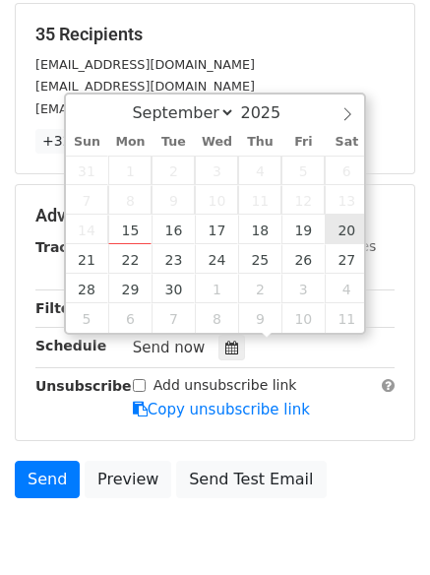
type input "2025-09-20 12:00"
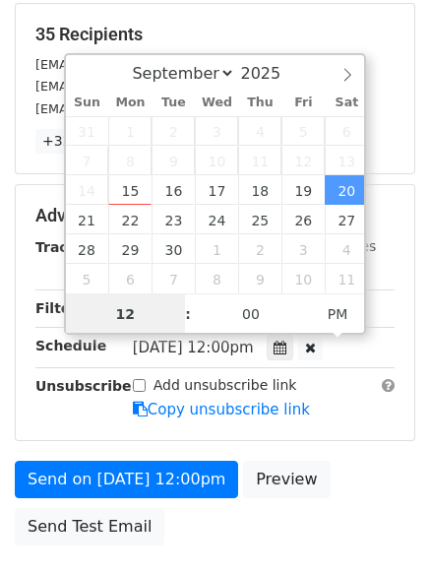
scroll to position [1, 0]
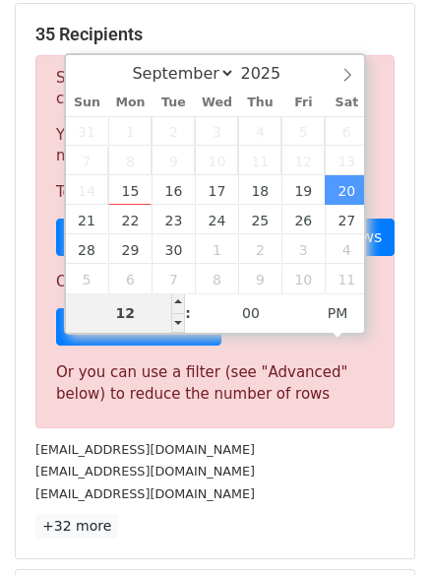
click at [128, 310] on input "12" at bounding box center [126, 312] width 120 height 39
click at [138, 319] on input "182" at bounding box center [126, 312] width 120 height 39
type input "8"
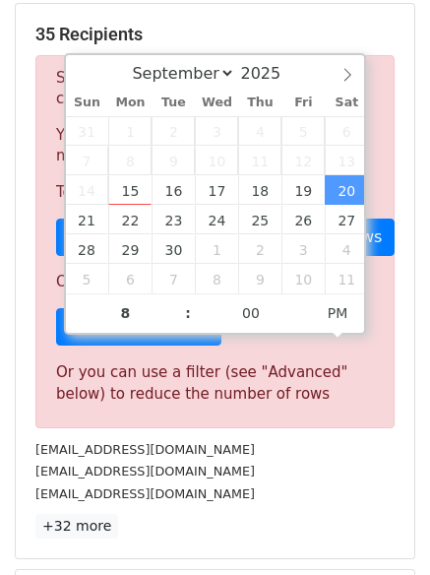
click at [282, 522] on p "+32 more" at bounding box center [214, 526] width 359 height 25
type input "2025-09-20 20:00"
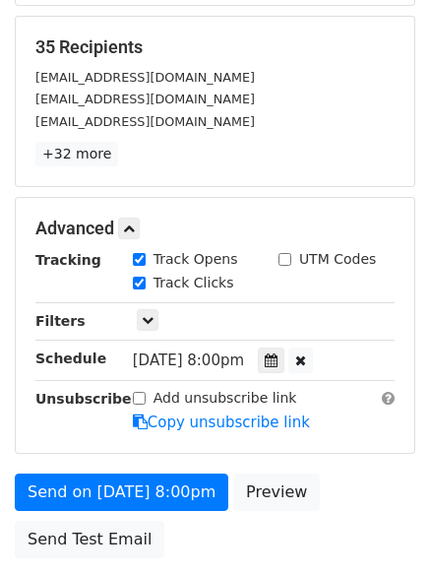
scroll to position [430, 0]
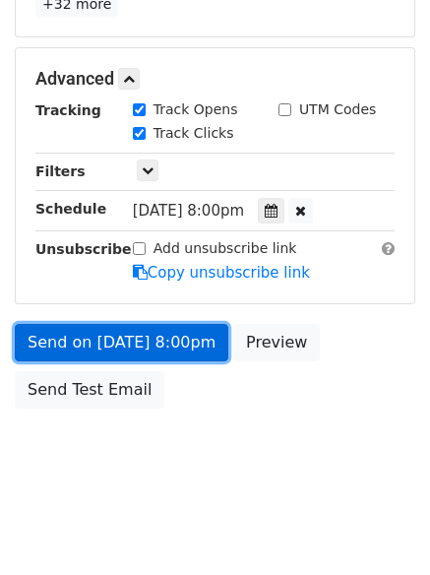
click at [169, 341] on link "Send on Sep 20 at 8:00pm" at bounding box center [122, 342] width 214 height 37
